Goal: Communication & Community: Answer question/provide support

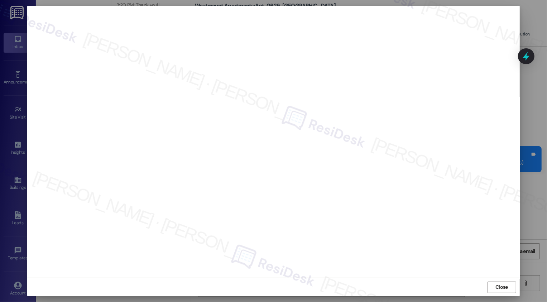
scroll to position [5012, 0]
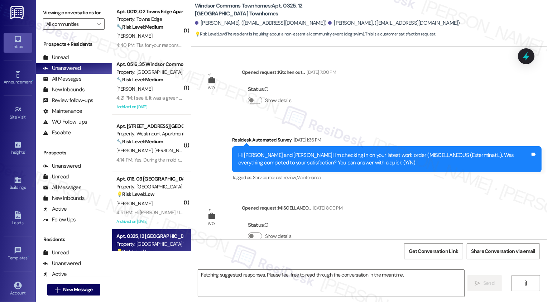
scroll to position [15295, 0]
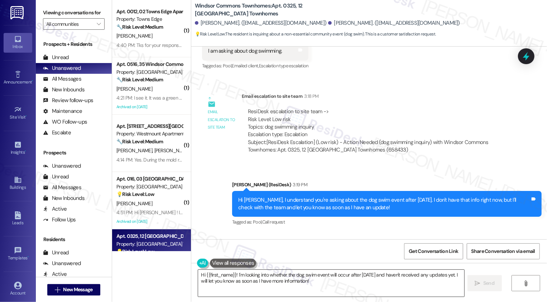
click at [260, 290] on textarea "Hi {{first_name}}! I'm looking into whether the dog swim event will occur after…" at bounding box center [331, 283] width 266 height 27
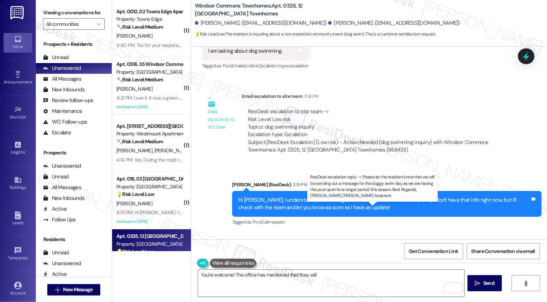
drag, startPoint x: 333, startPoint y: 217, endPoint x: 324, endPoint y: 225, distance: 12.4
copy div "be sending out a message for the doggy swim day, as we are having the pool open…"
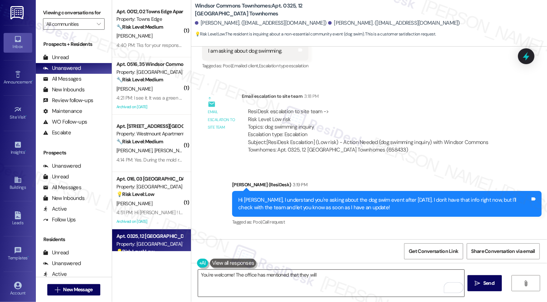
click at [323, 277] on textarea "You're welcome! The office has mentioned that they will" at bounding box center [331, 283] width 266 height 27
paste textarea "be sending out a message for the doggy swim day, as we are having the pool open…"
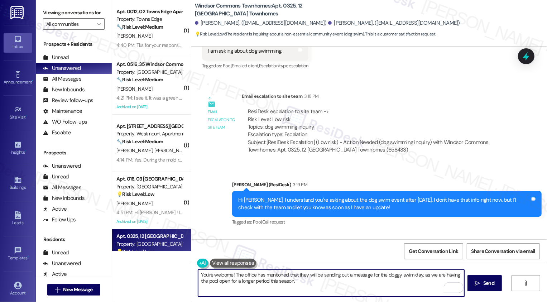
type textarea "You're welcome! The office has mentioned that they will be sending out a messag…"
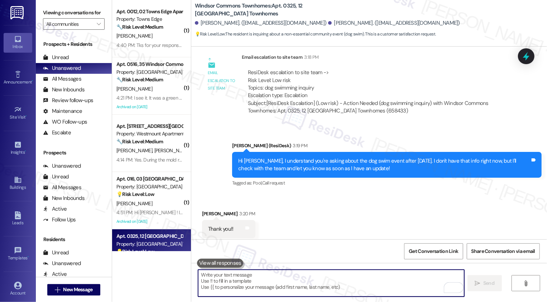
scroll to position [15323, 0]
